Goal: Transaction & Acquisition: Book appointment/travel/reservation

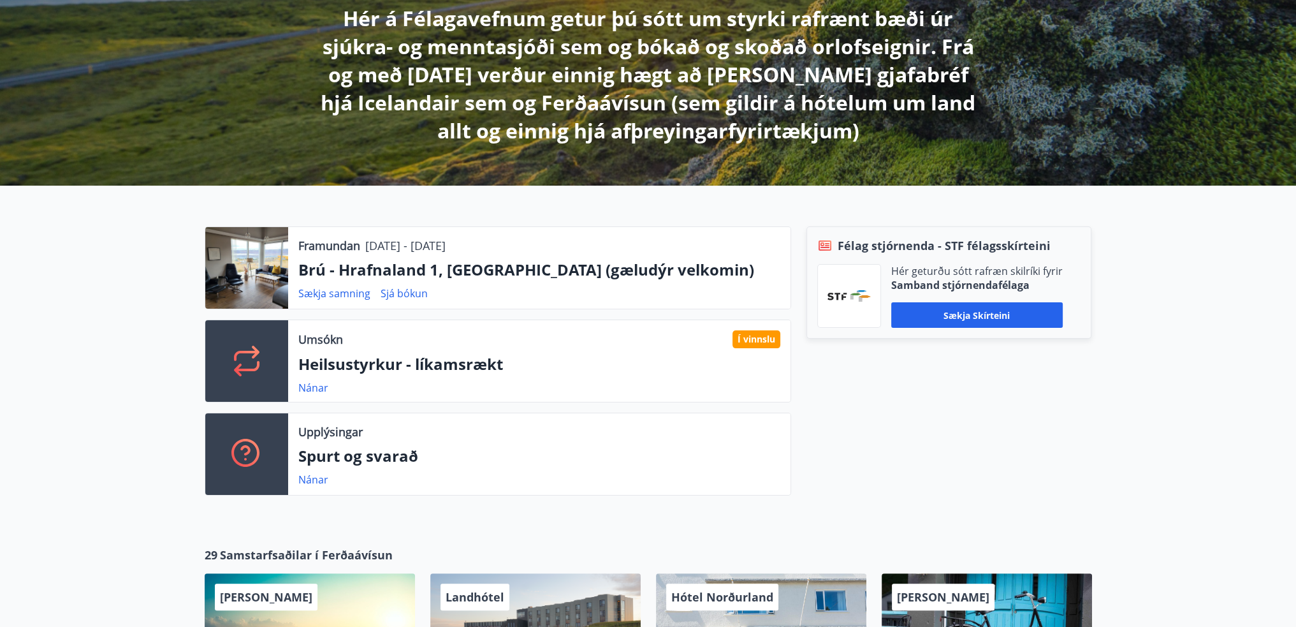
scroll to position [319, 0]
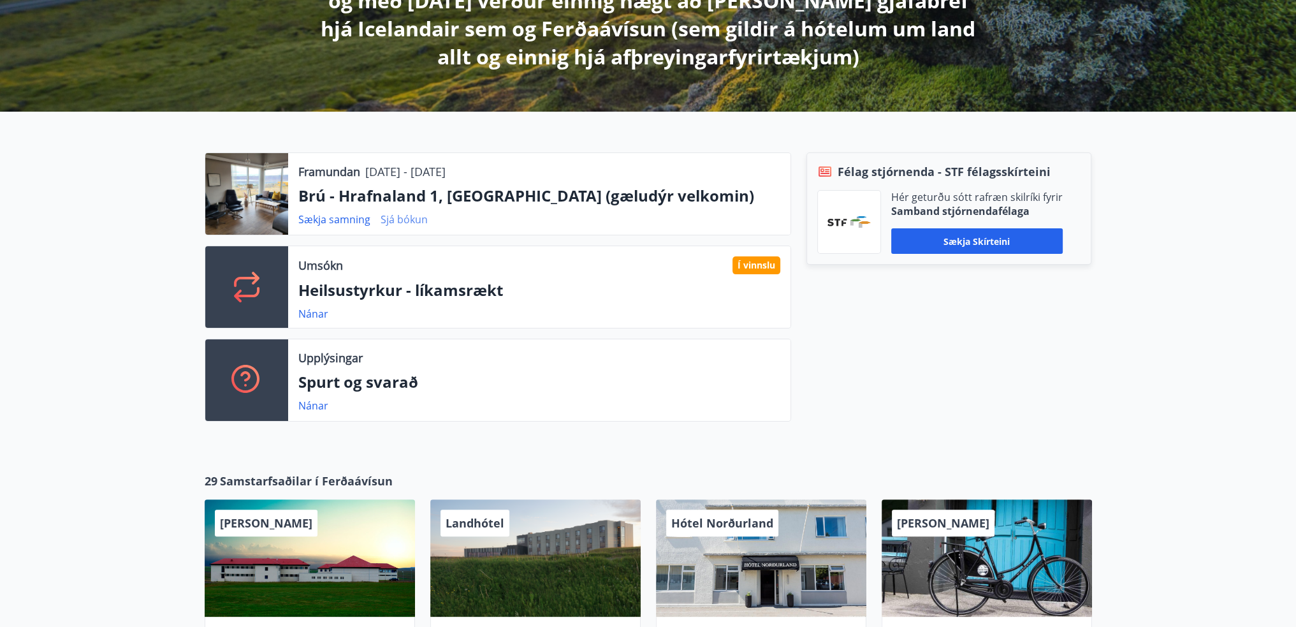
click at [398, 224] on link "Sjá bókun" at bounding box center [404, 219] width 47 height 14
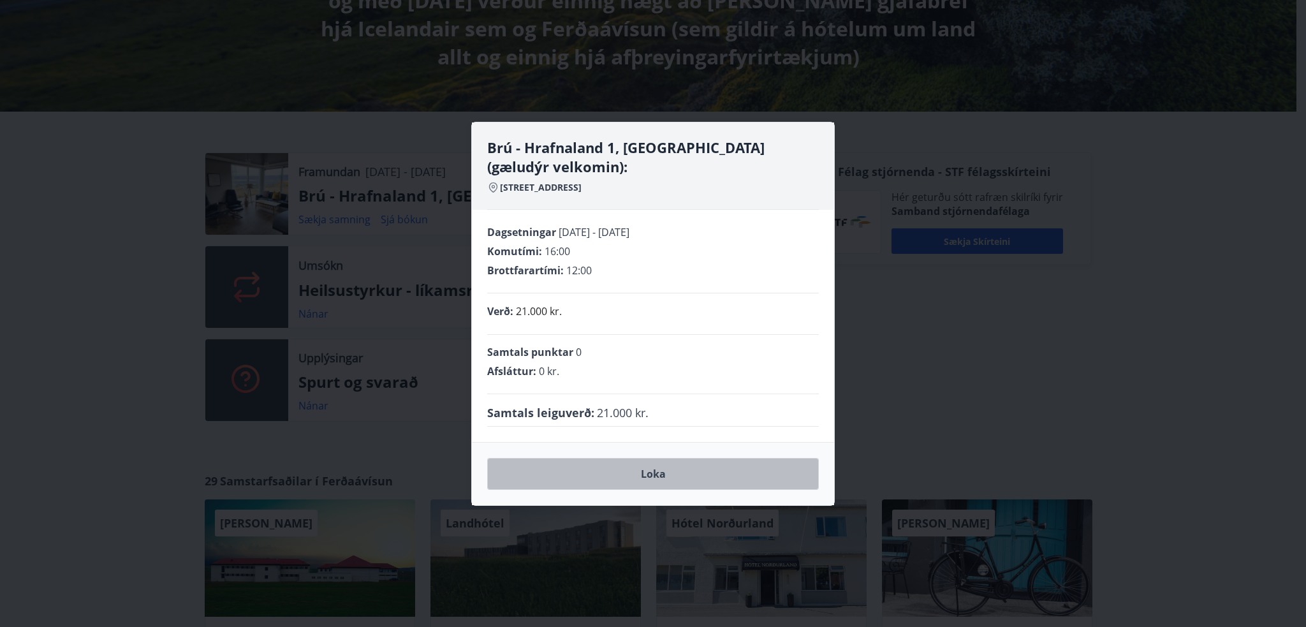
click at [632, 476] on button "Loka" at bounding box center [653, 474] width 332 height 32
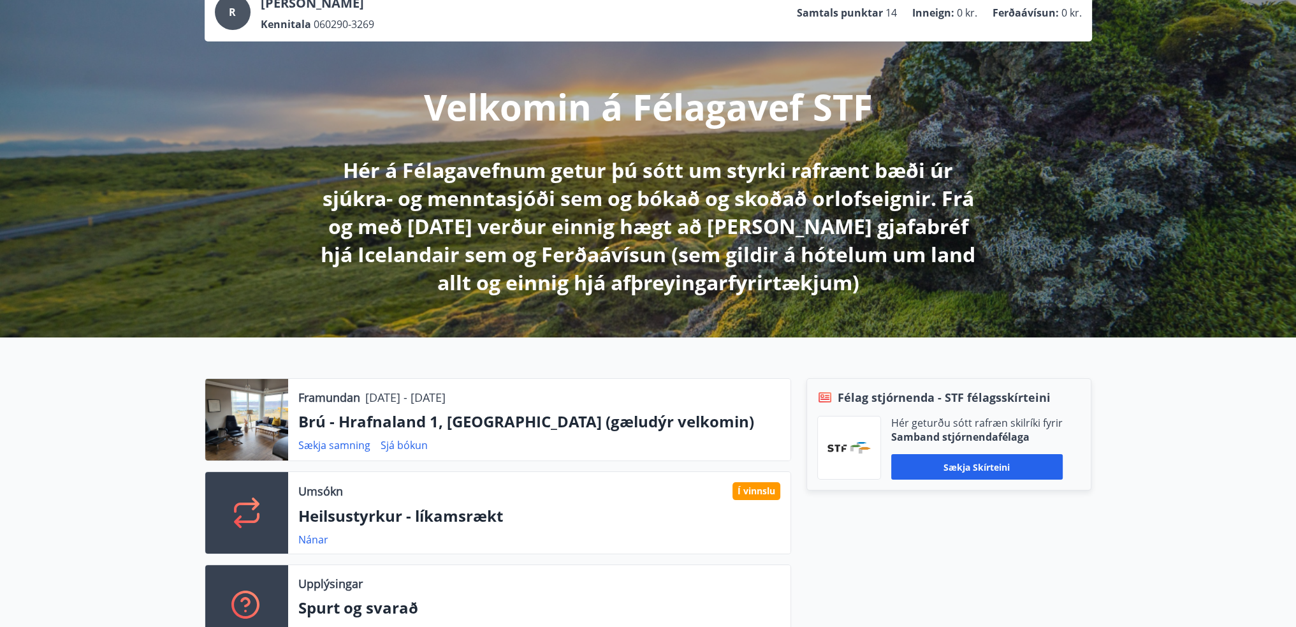
scroll to position [64, 0]
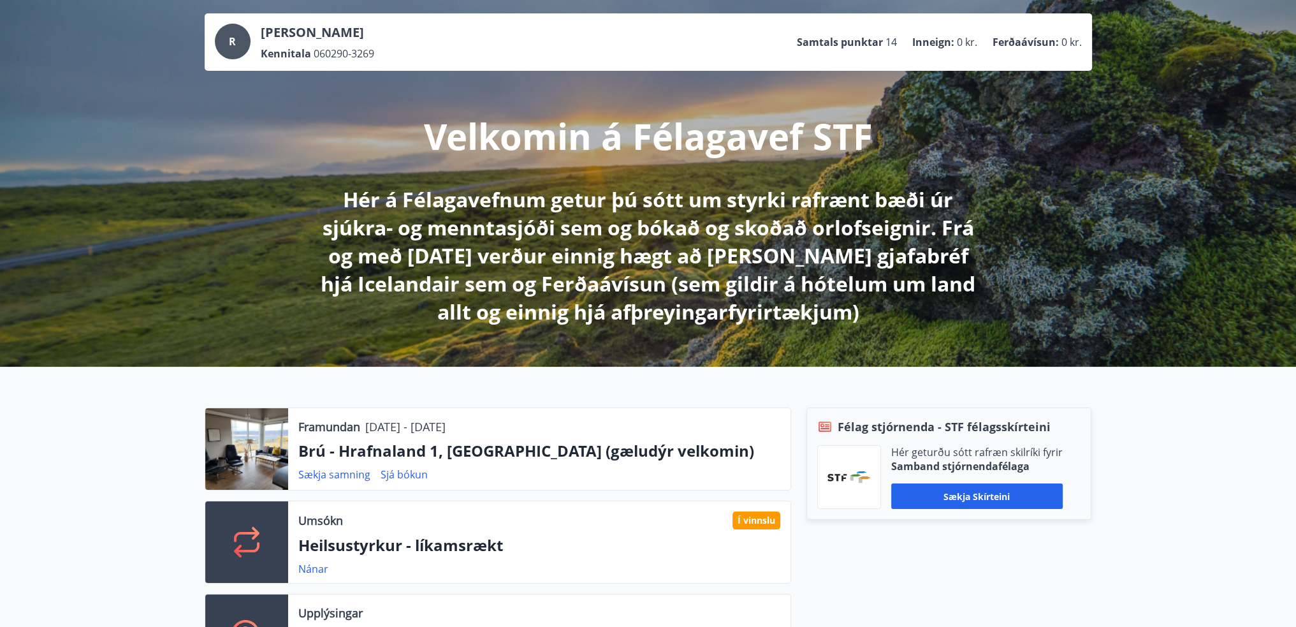
click at [326, 433] on p "Framundan" at bounding box center [329, 426] width 62 height 17
click at [263, 442] on div at bounding box center [246, 449] width 83 height 82
click at [252, 460] on div at bounding box center [246, 449] width 83 height 82
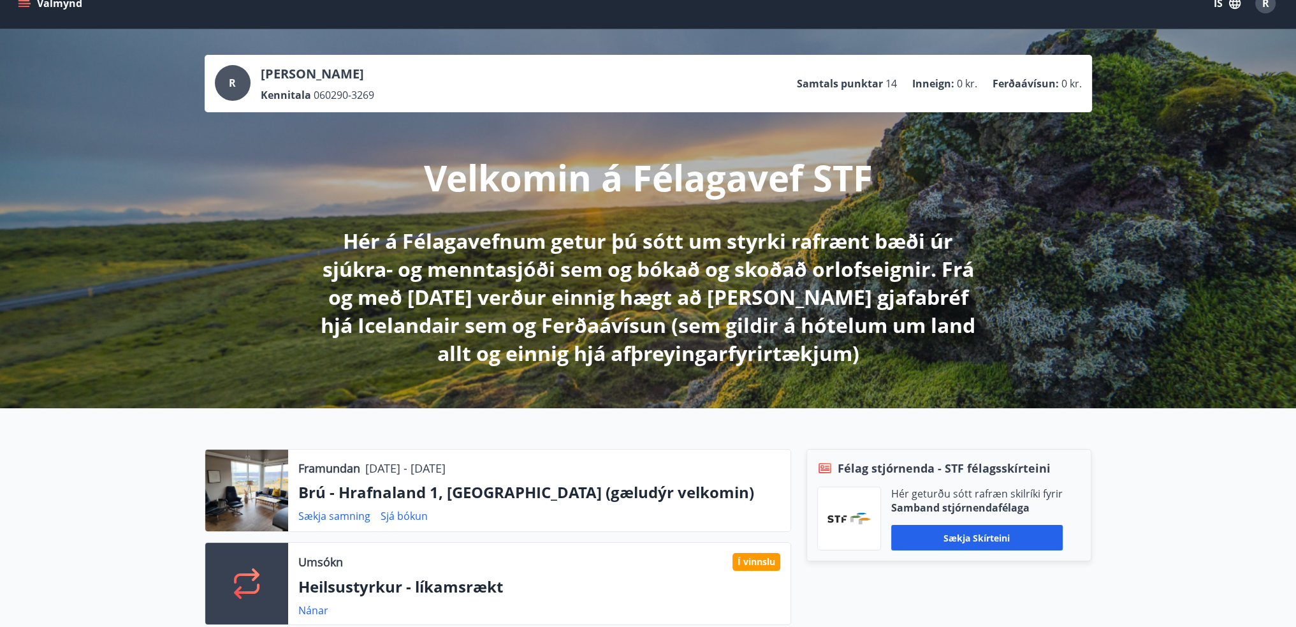
scroll to position [0, 0]
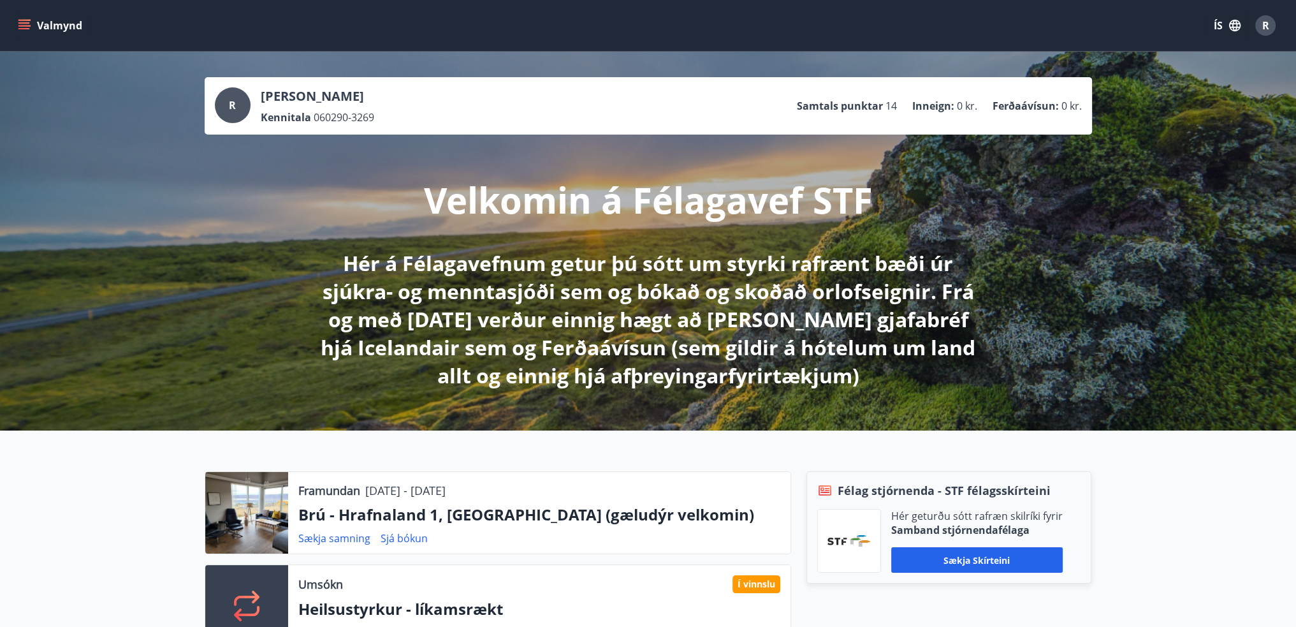
click at [21, 22] on icon "menu" at bounding box center [24, 25] width 13 height 13
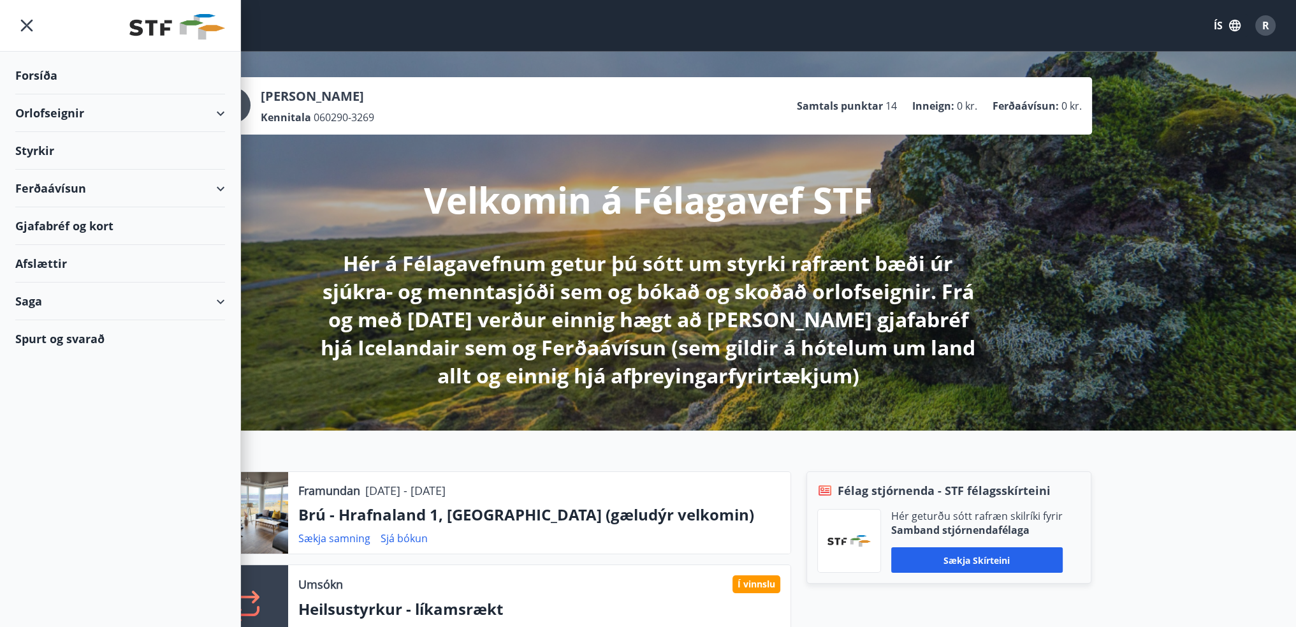
click at [41, 110] on div "Orlofseignir" at bounding box center [120, 113] width 210 height 38
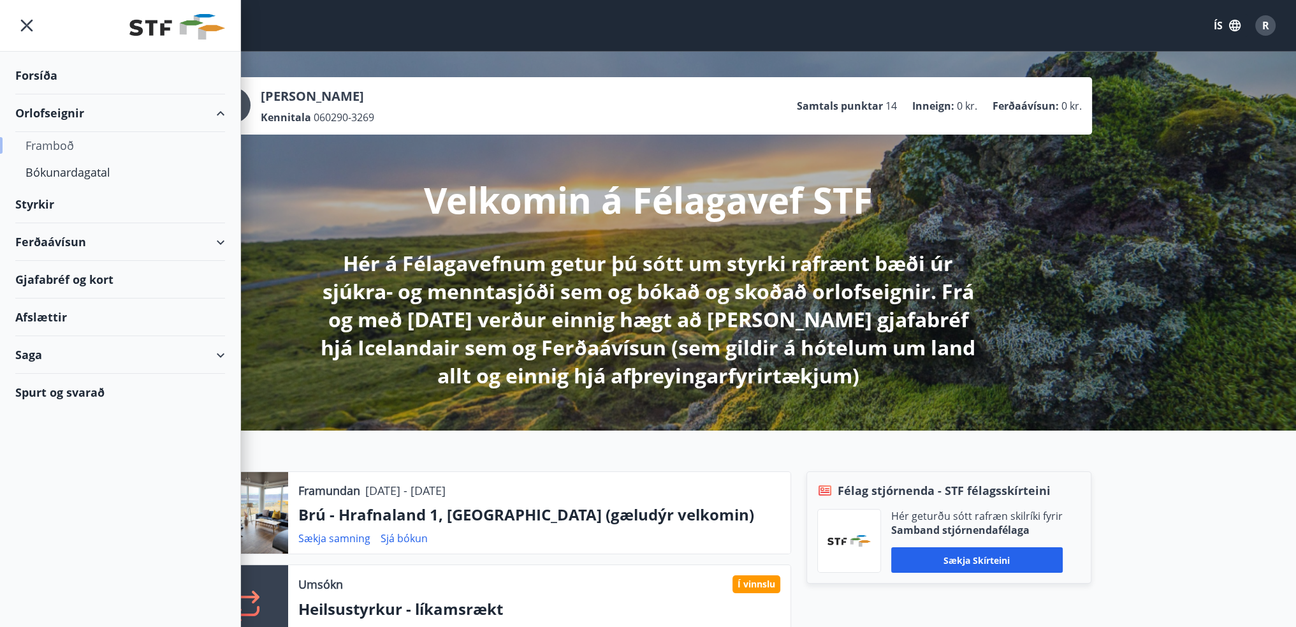
click at [50, 150] on div "Framboð" at bounding box center [120, 145] width 189 height 27
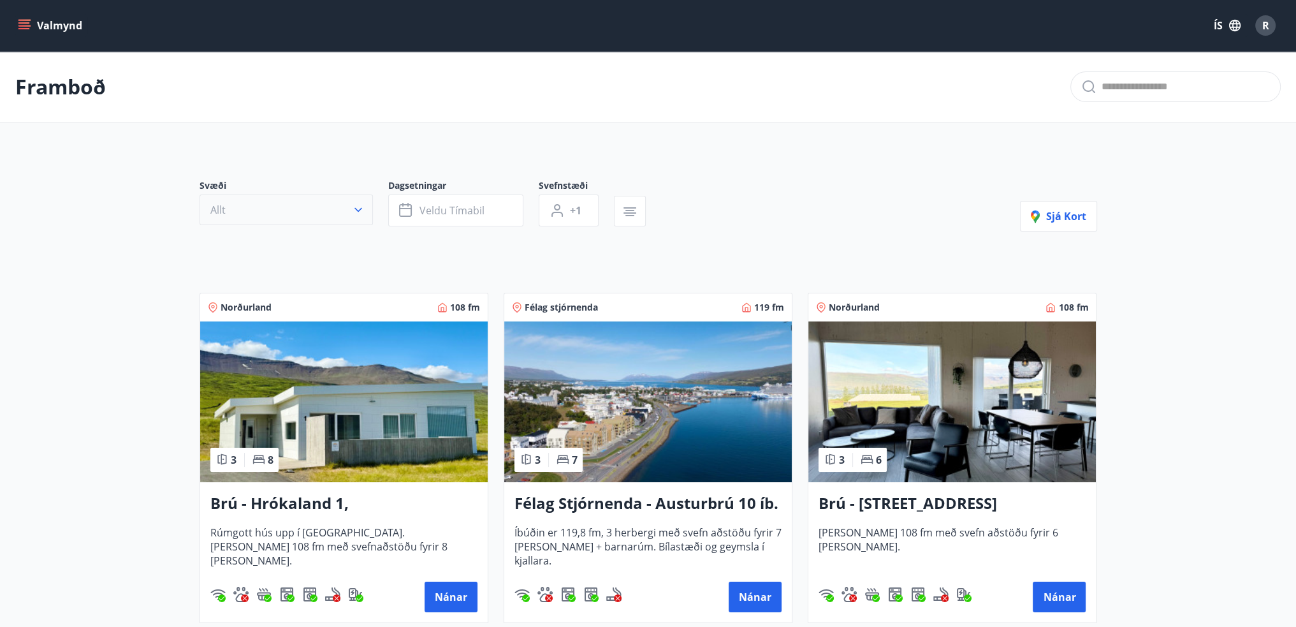
click at [360, 210] on icon "button" at bounding box center [358, 209] width 13 height 13
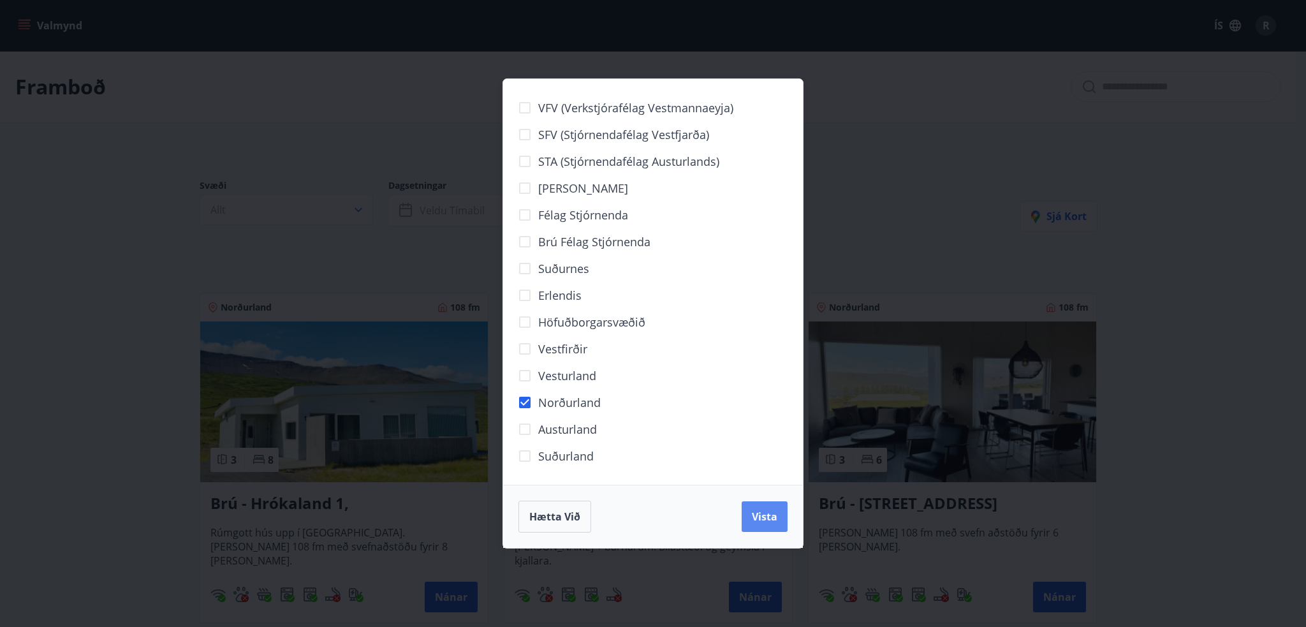
click at [766, 518] on span "Vista" at bounding box center [765, 516] width 26 height 14
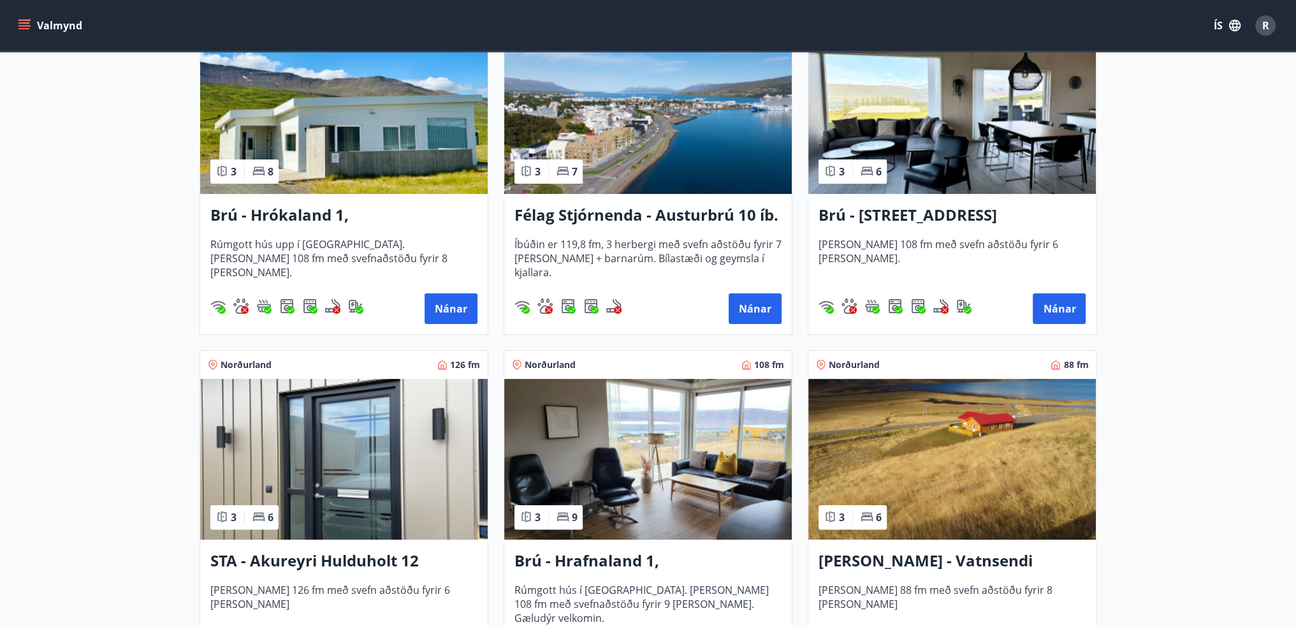
click at [901, 223] on h3 "Brú - [STREET_ADDRESS]" at bounding box center [952, 215] width 267 height 23
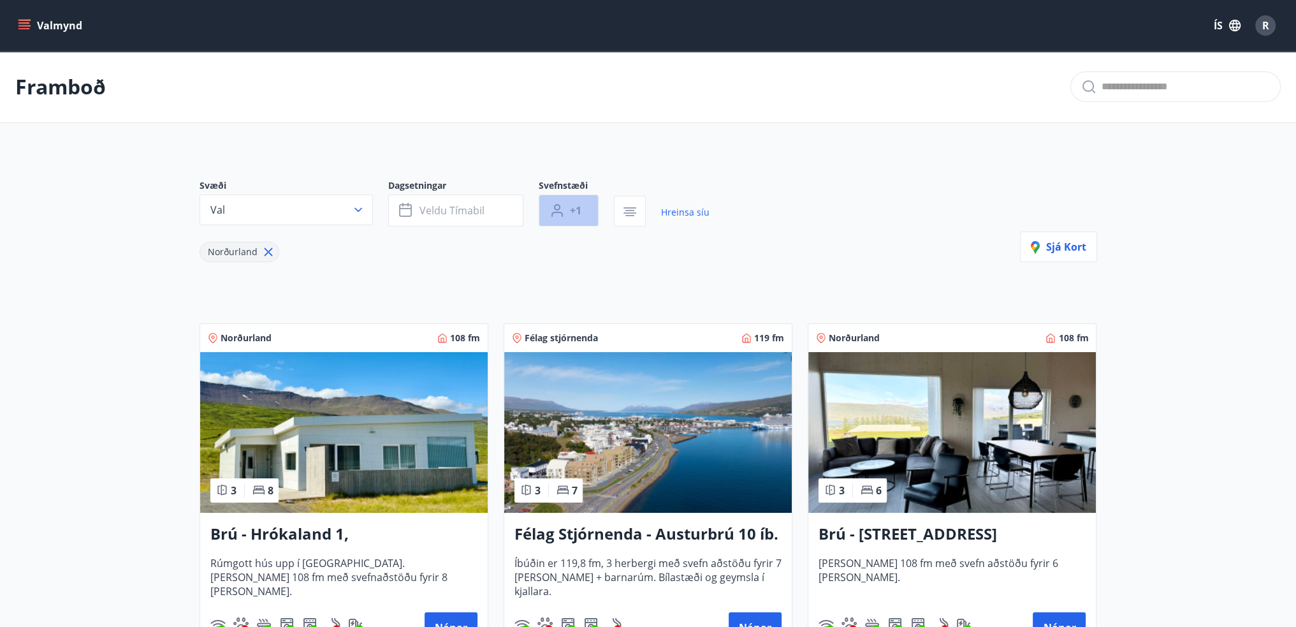
click at [557, 216] on icon "button" at bounding box center [557, 210] width 15 height 15
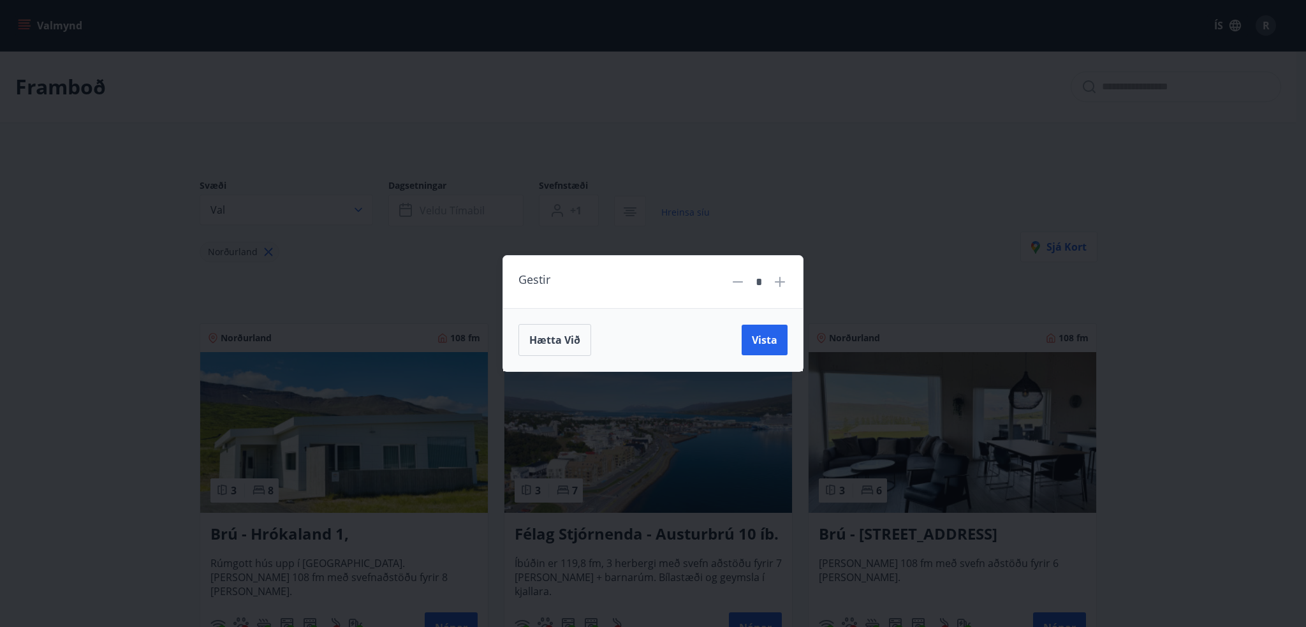
click at [706, 173] on div "Gestir * Hætta við Vista" at bounding box center [653, 313] width 1306 height 627
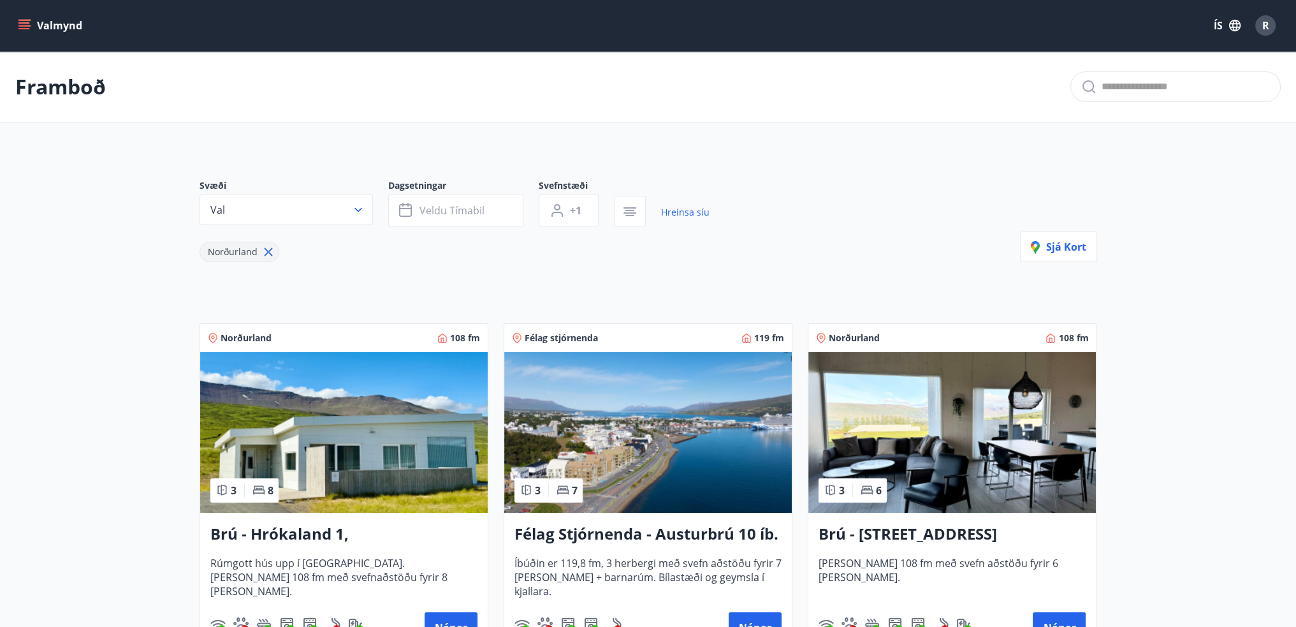
click at [23, 24] on icon "menu" at bounding box center [24, 25] width 13 height 13
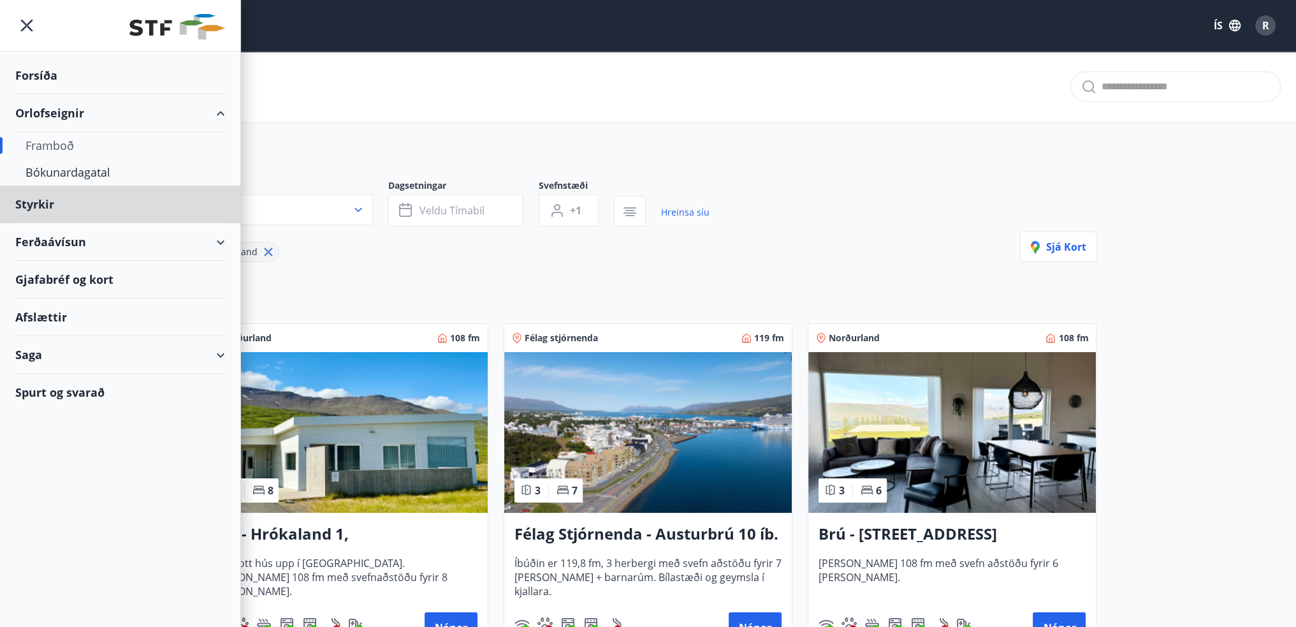
click at [54, 69] on div "Forsíða" at bounding box center [120, 76] width 210 height 38
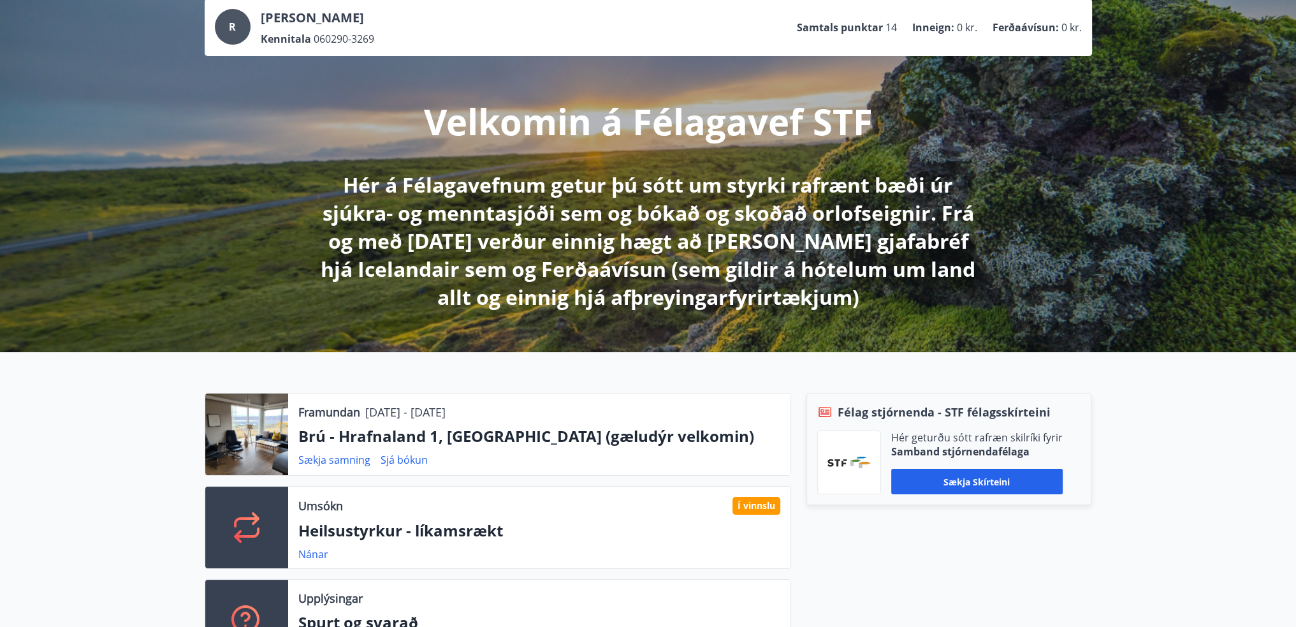
scroll to position [191, 0]
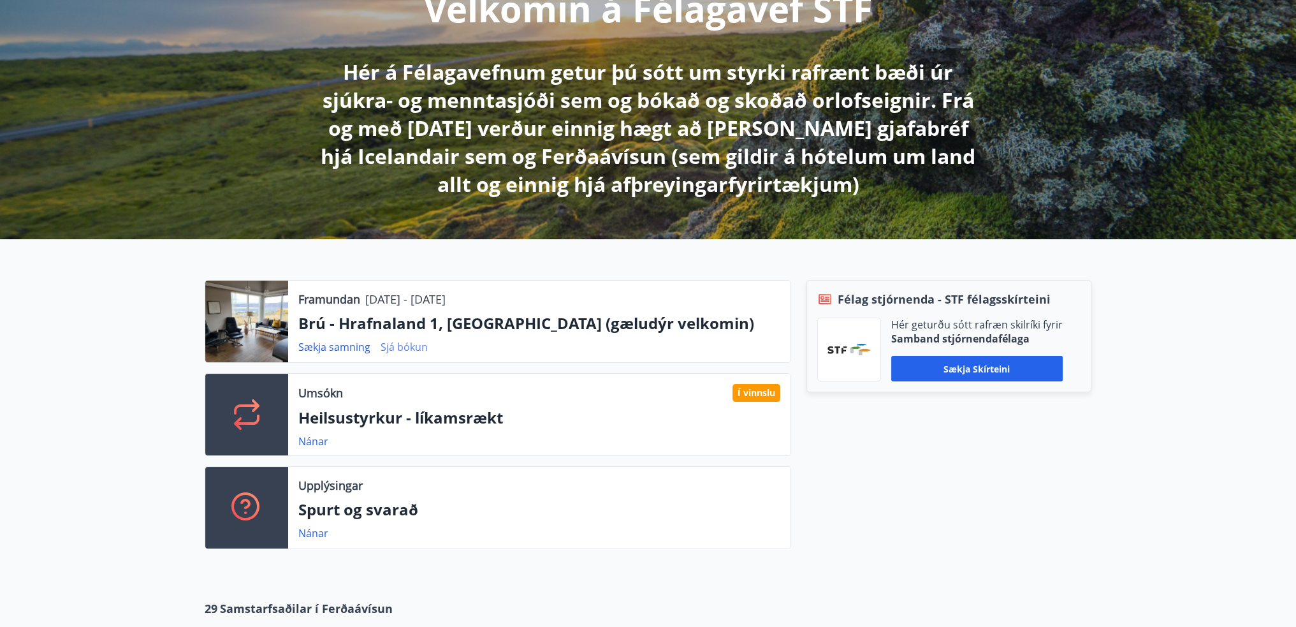
click at [413, 342] on link "Sjá bókun" at bounding box center [404, 347] width 47 height 14
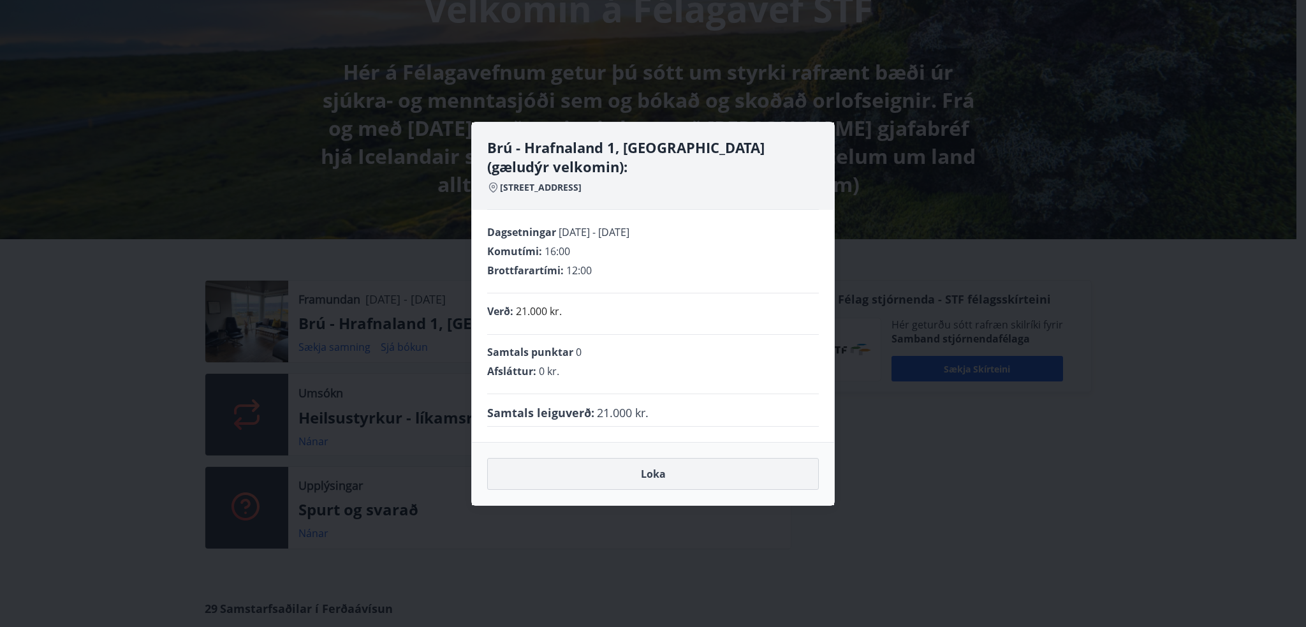
click at [695, 474] on button "Loka" at bounding box center [653, 474] width 332 height 32
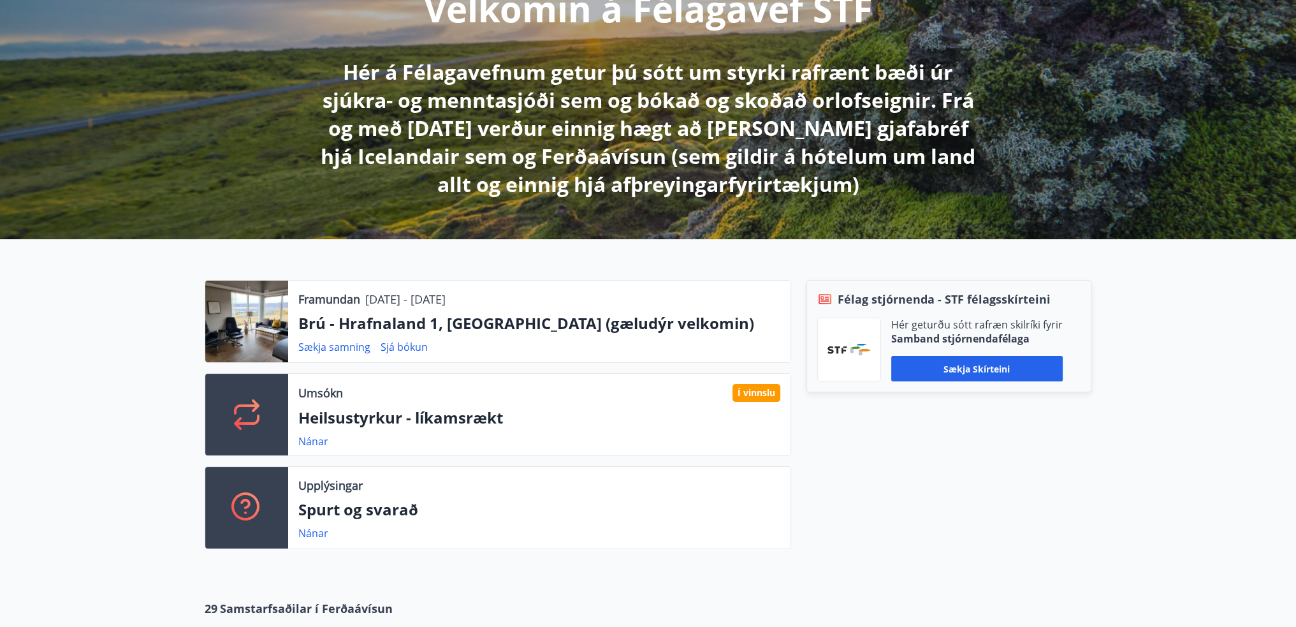
click at [346, 325] on p "Brú - Hrafnaland 1, [GEOGRAPHIC_DATA] (gæludýr velkomin)" at bounding box center [539, 323] width 482 height 22
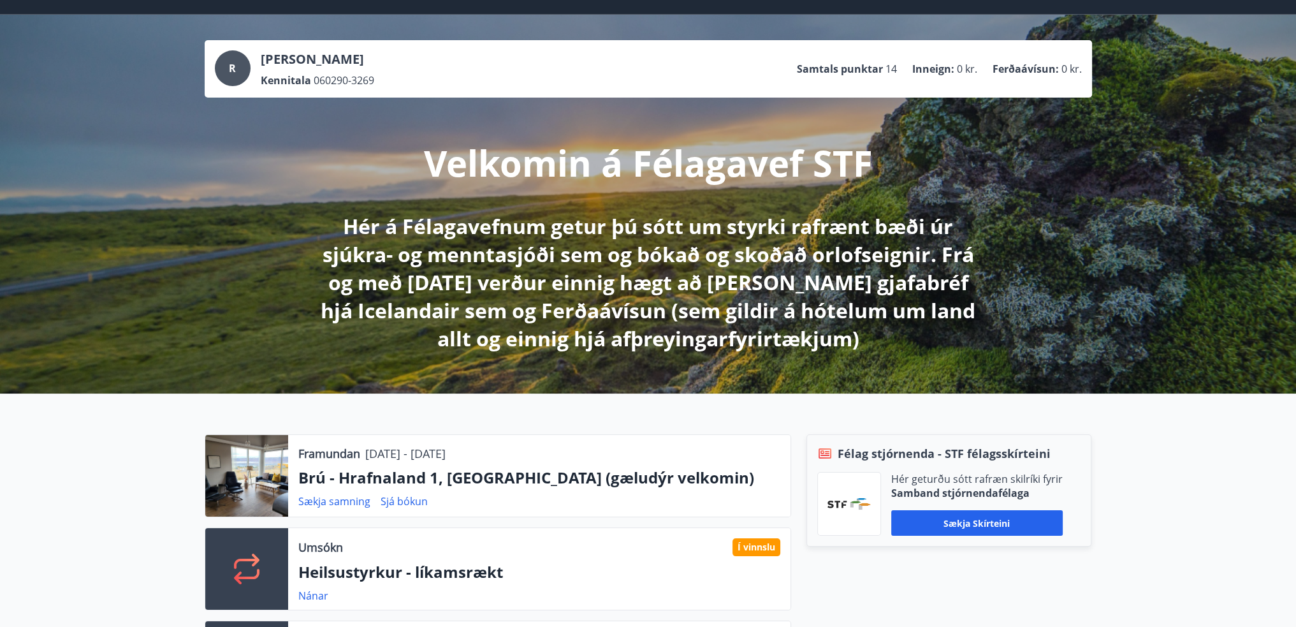
scroll to position [0, 0]
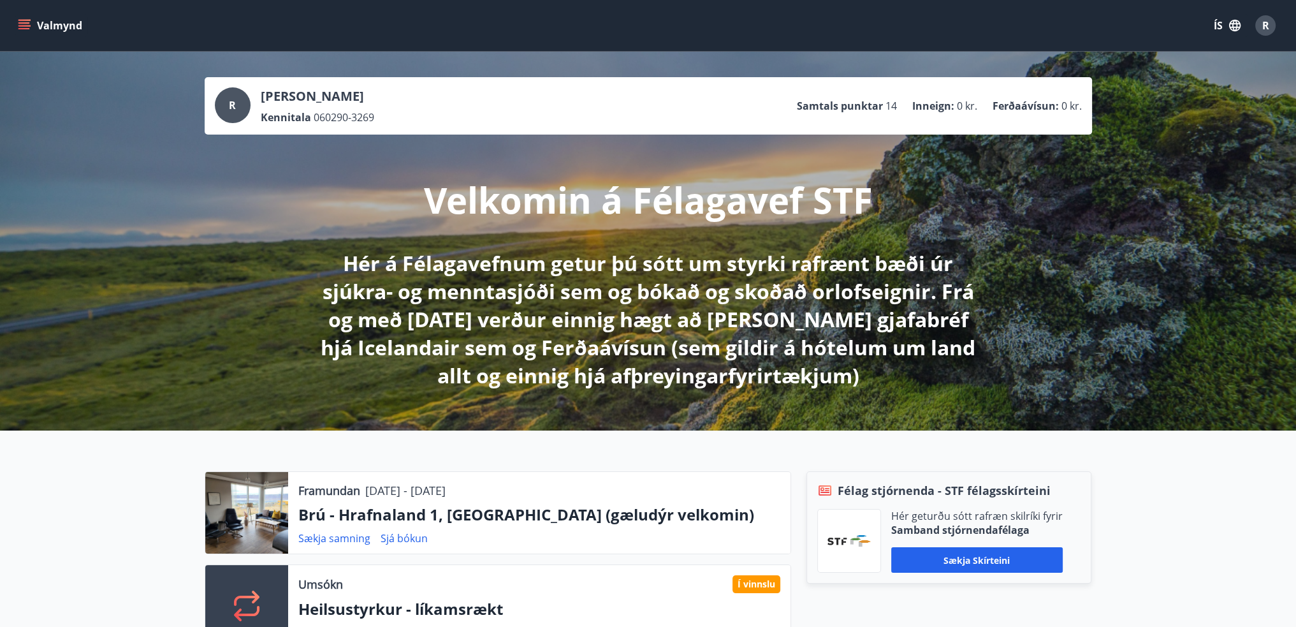
click at [21, 29] on icon "menu" at bounding box center [23, 28] width 11 height 1
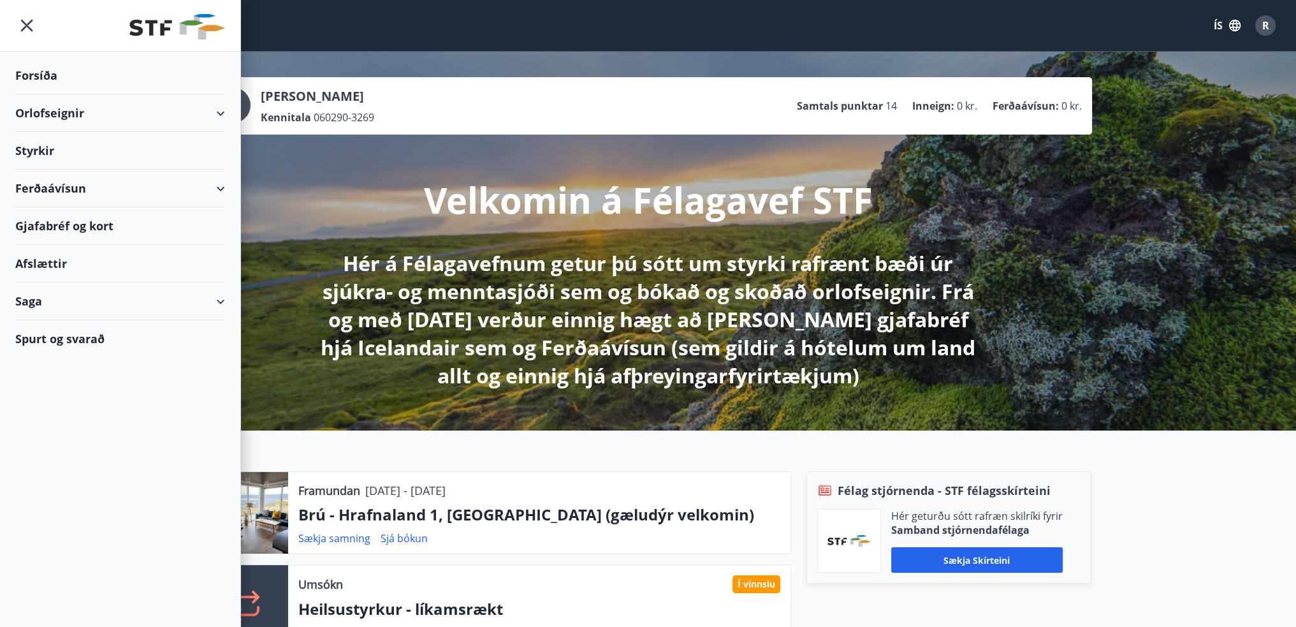
click at [77, 110] on div "Orlofseignir" at bounding box center [120, 113] width 210 height 38
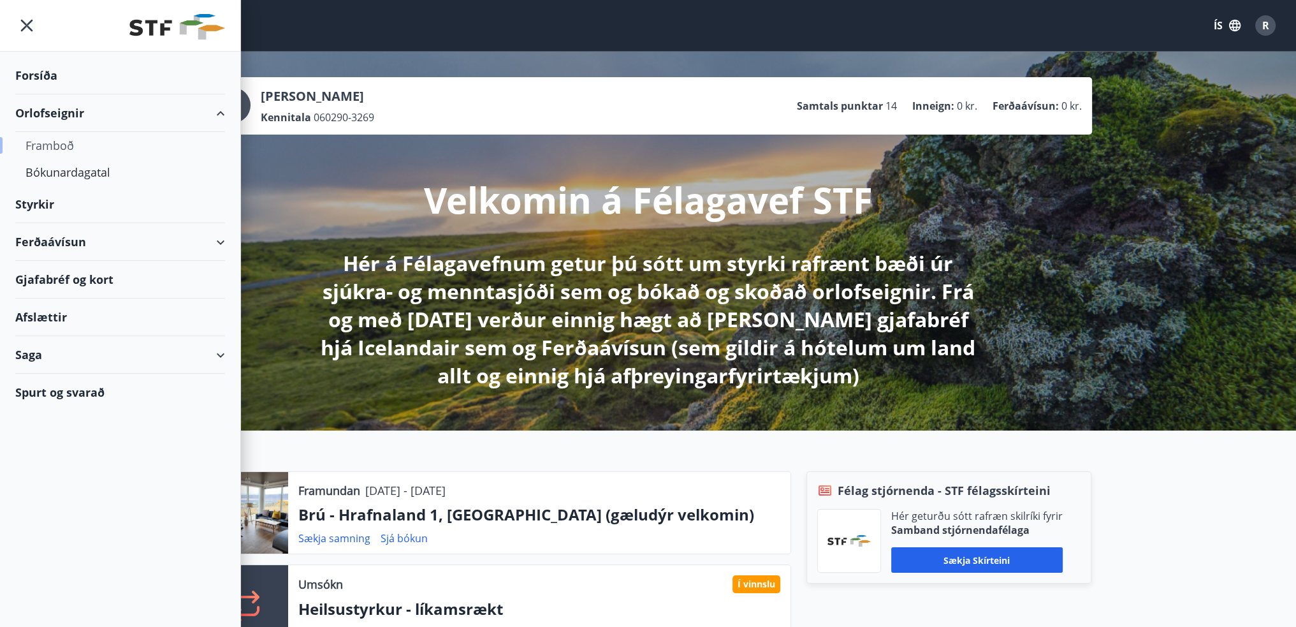
click at [67, 147] on div "Framboð" at bounding box center [120, 145] width 189 height 27
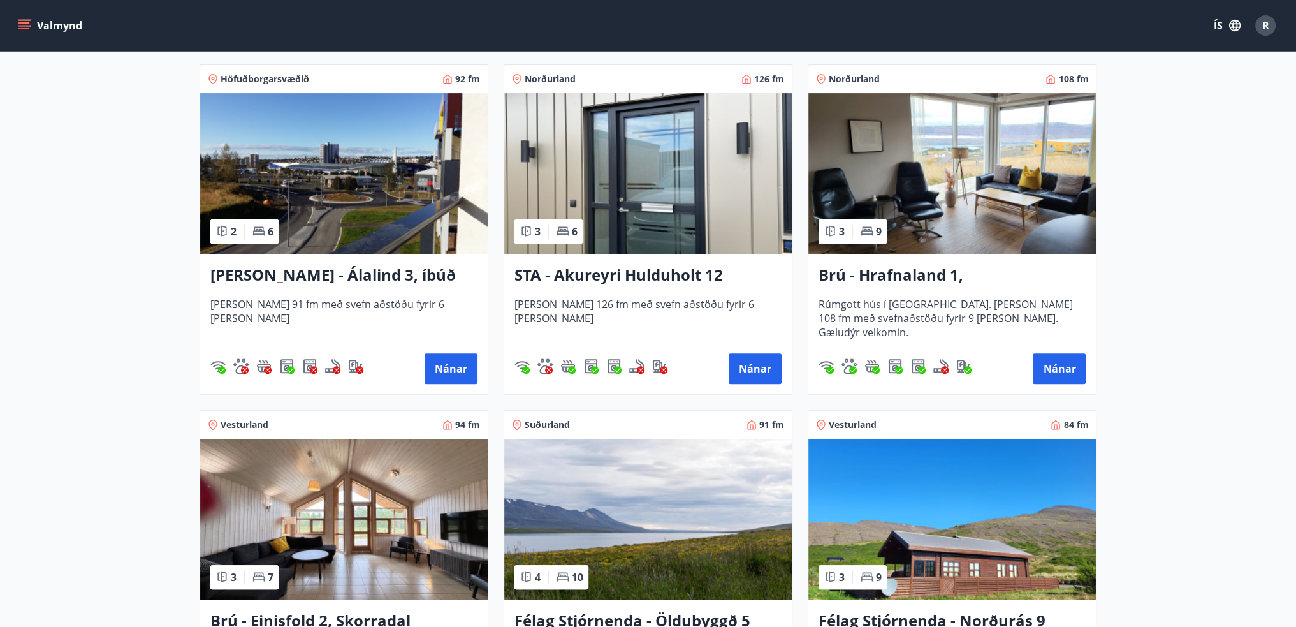
click at [870, 269] on h3 "Brú - Hrafnaland 1, [GEOGRAPHIC_DATA] (gæludýr velkomin)" at bounding box center [952, 275] width 267 height 23
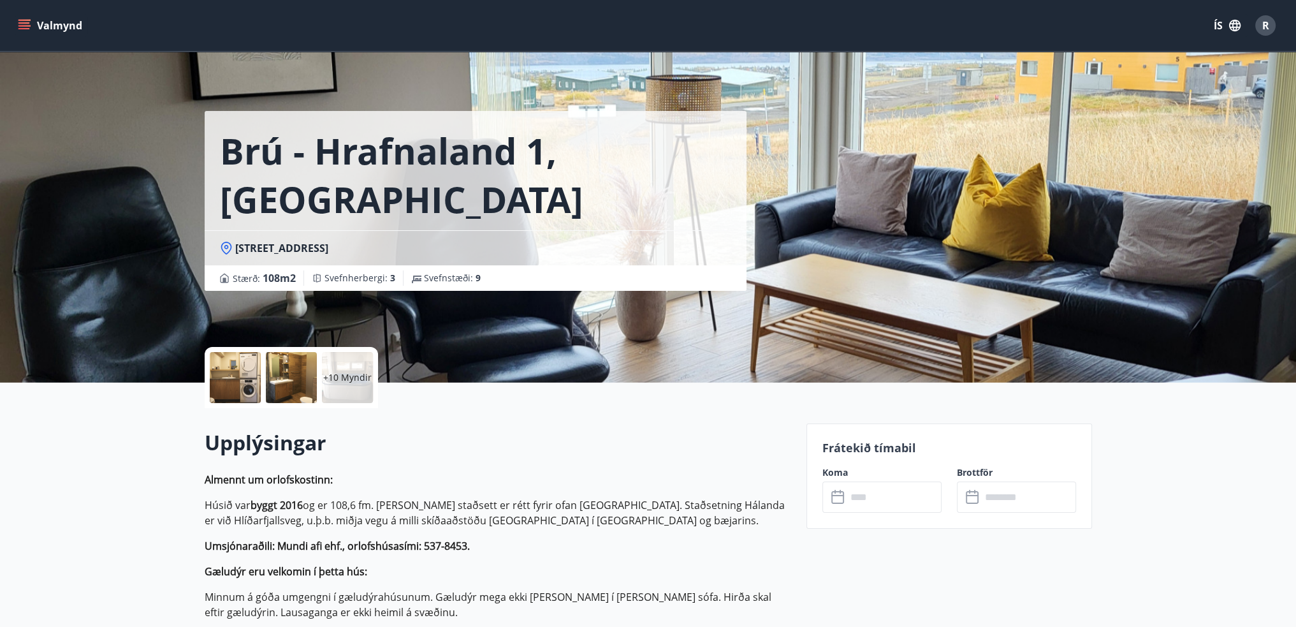
click at [238, 380] on div at bounding box center [235, 377] width 51 height 51
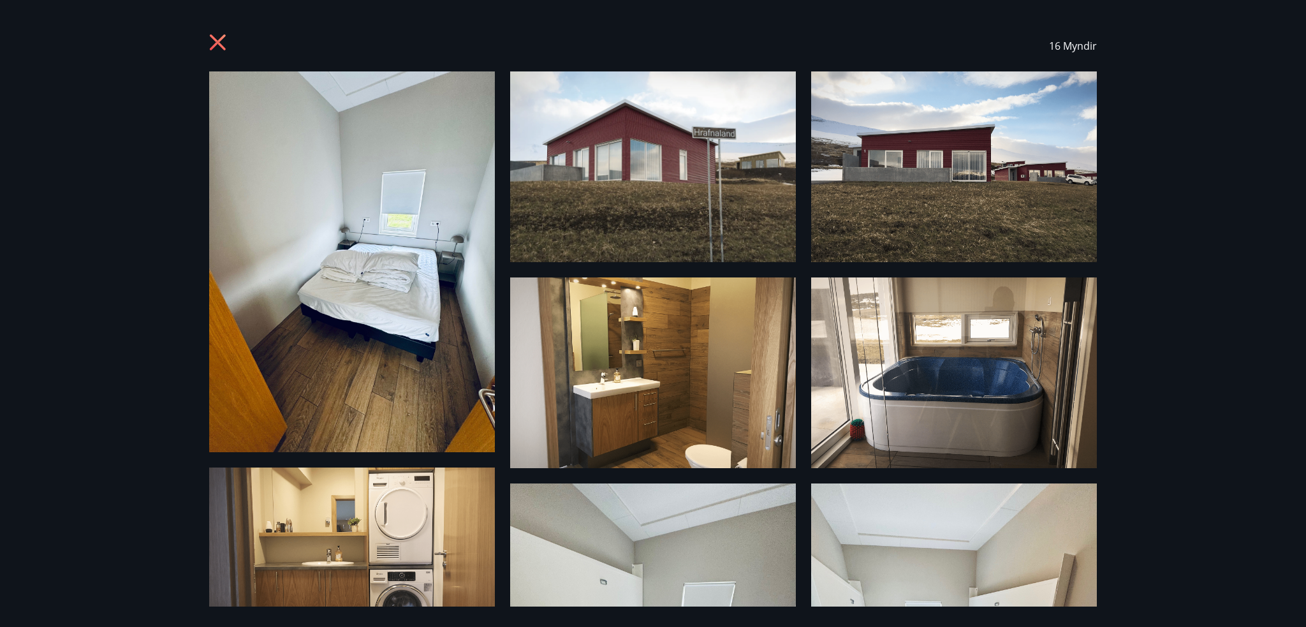
click at [219, 43] on icon at bounding box center [218, 42] width 16 height 16
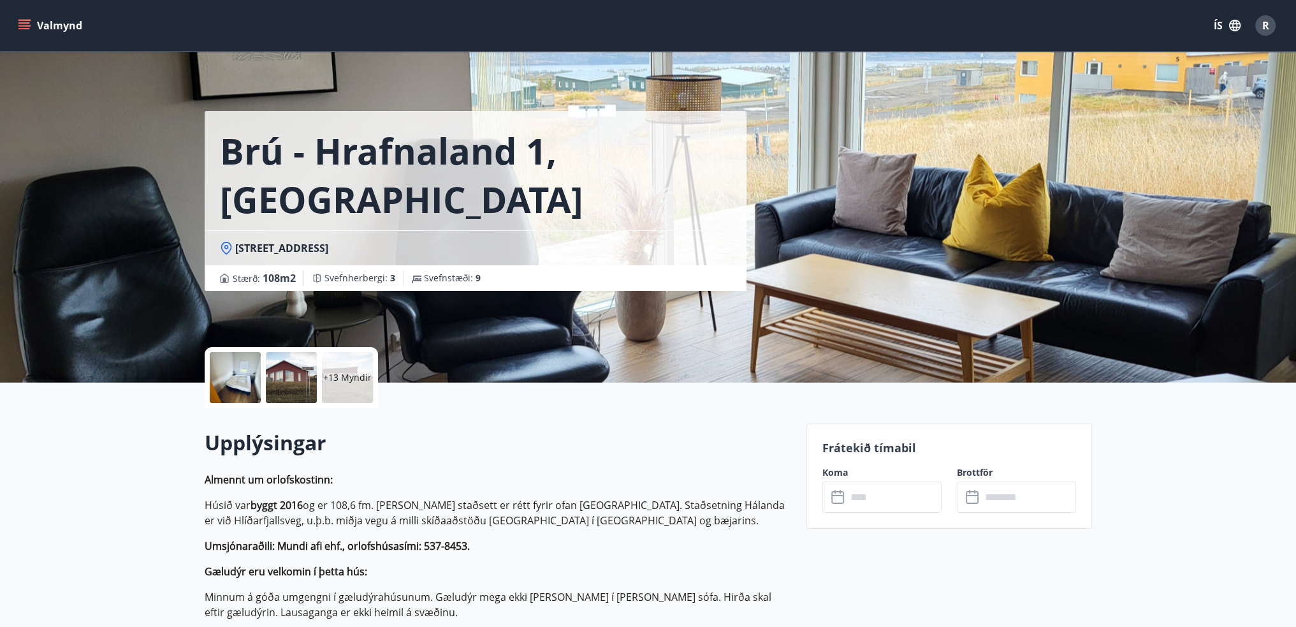
click at [241, 376] on div at bounding box center [235, 377] width 51 height 51
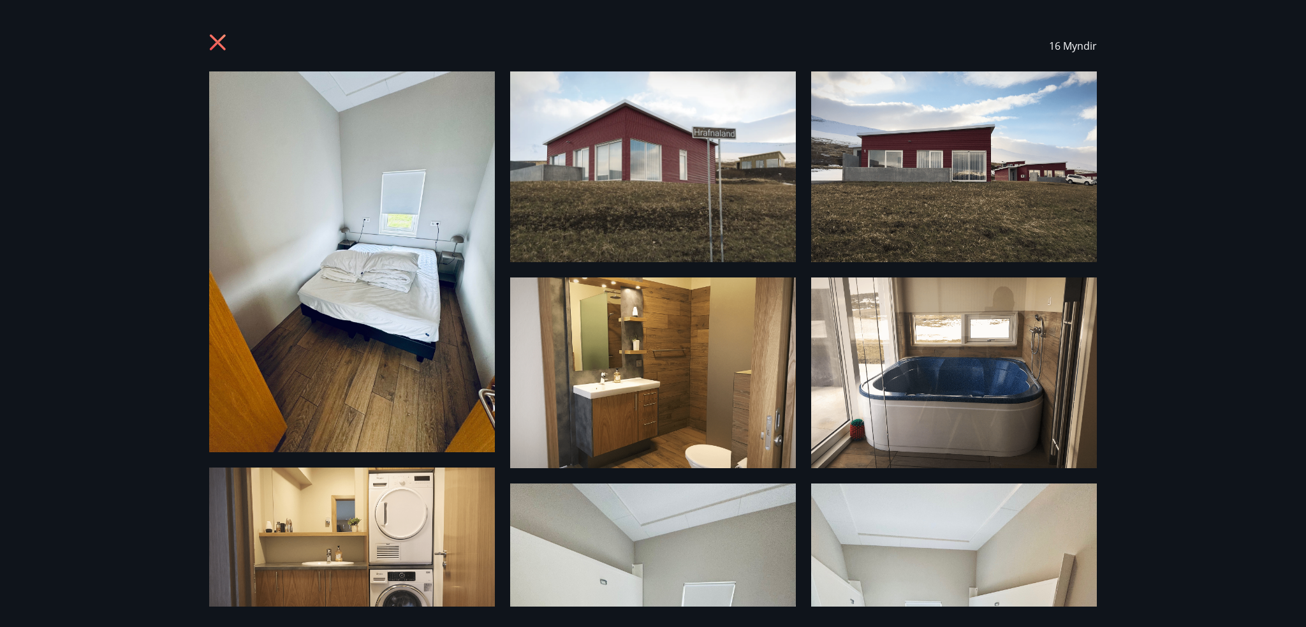
click at [221, 41] on icon at bounding box center [219, 44] width 20 height 20
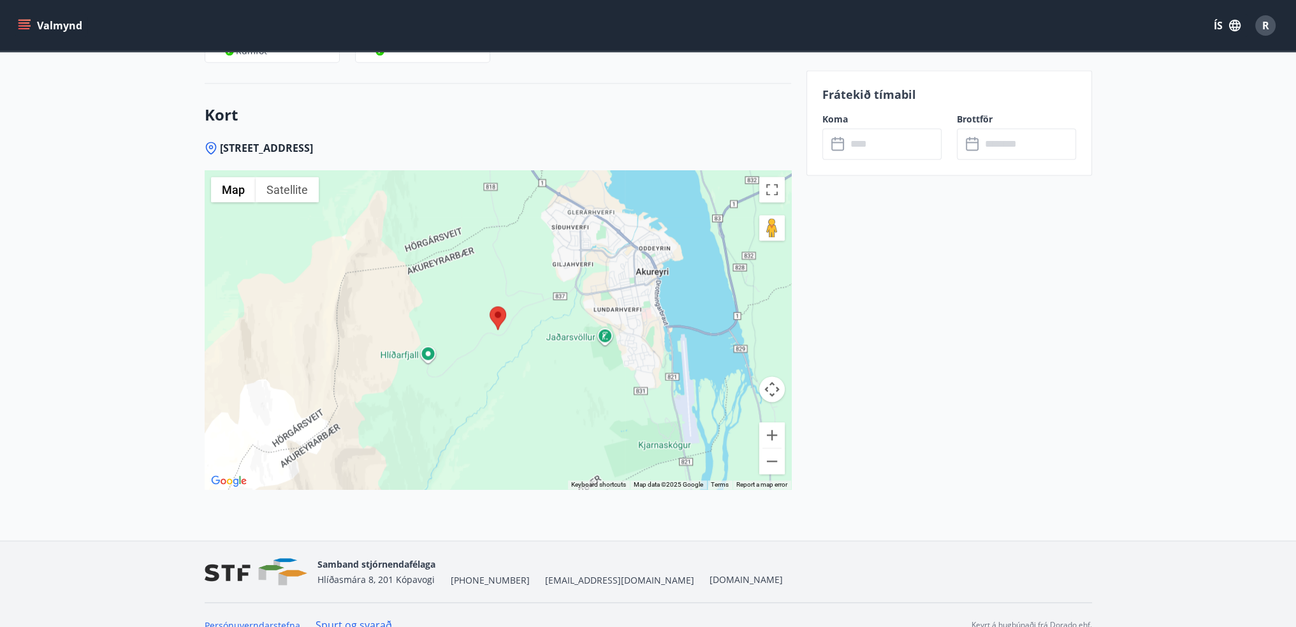
scroll to position [2476, 0]
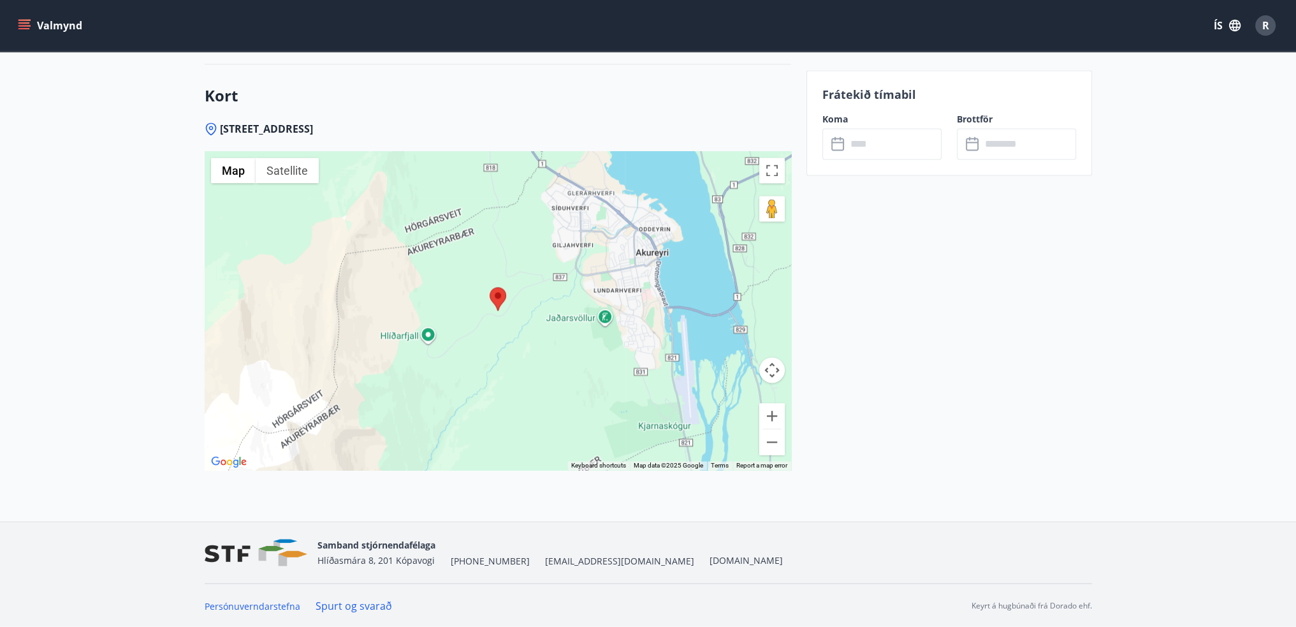
click at [506, 302] on div at bounding box center [498, 310] width 587 height 319
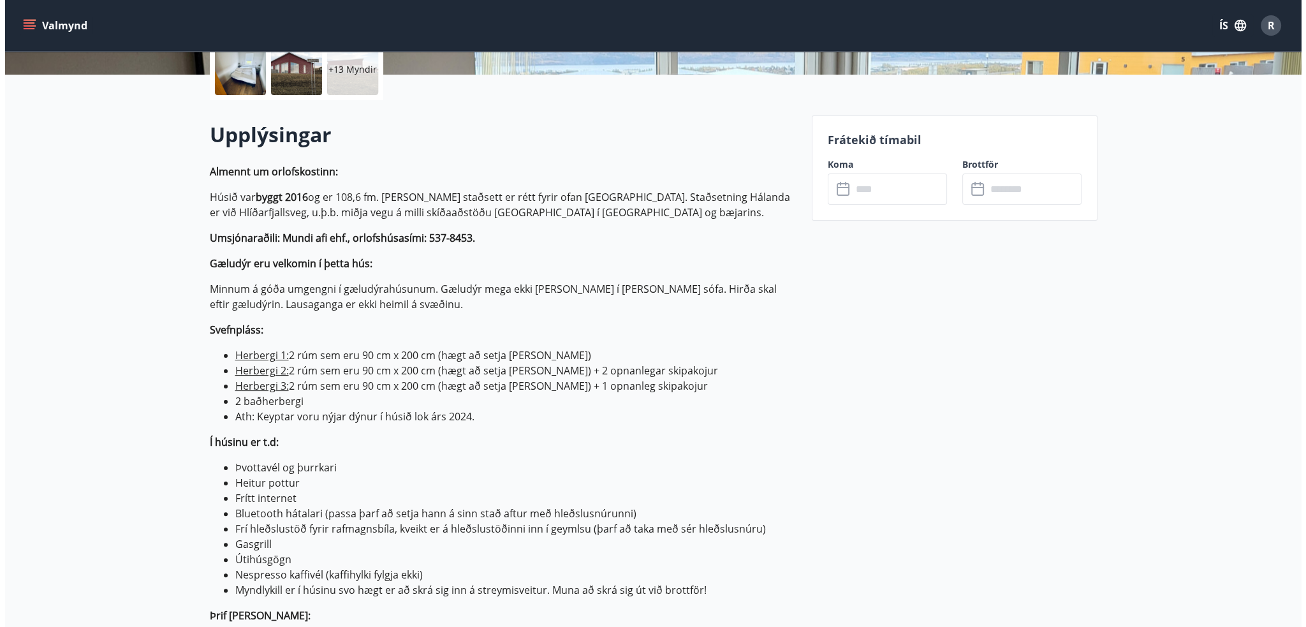
scroll to position [0, 0]
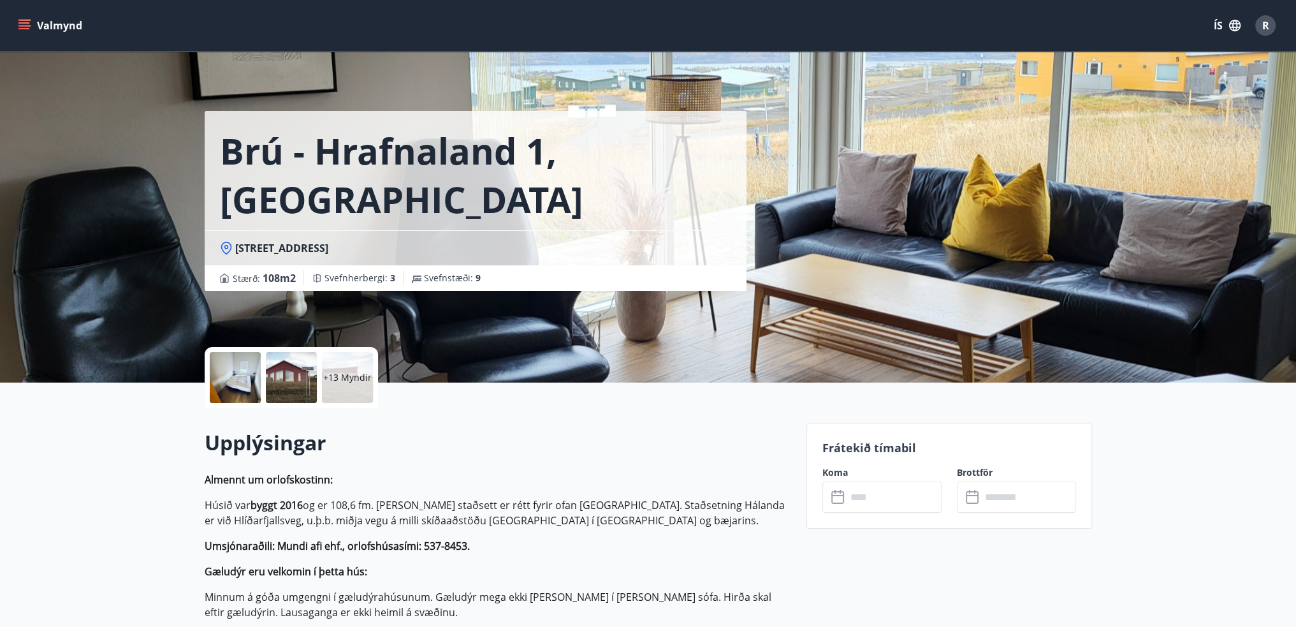
click at [219, 378] on div at bounding box center [235, 377] width 51 height 51
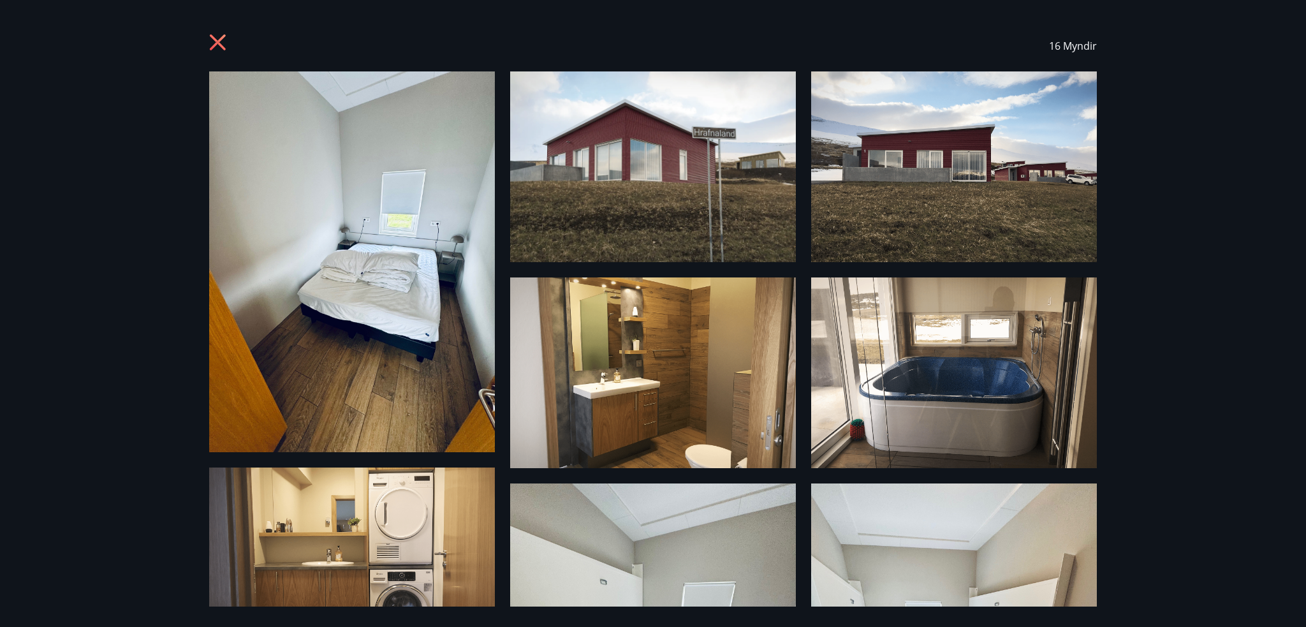
click at [210, 45] on icon at bounding box center [219, 44] width 20 height 20
